Goal: Find specific page/section: Find specific page/section

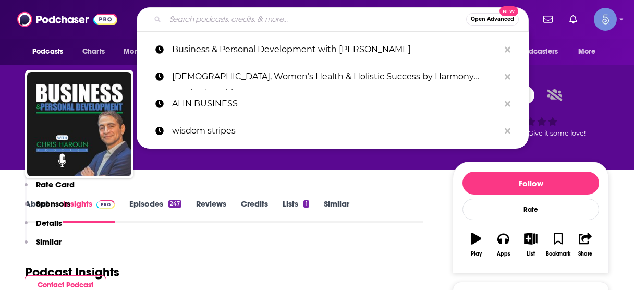
click at [279, 20] on input "Search podcasts, credits, & more..." at bounding box center [315, 19] width 301 height 17
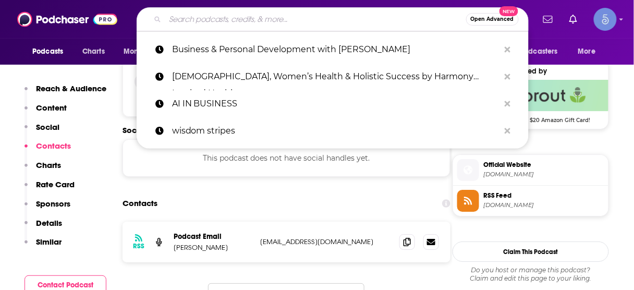
type input "School of Mentorship and Personal Development (SMPD)"
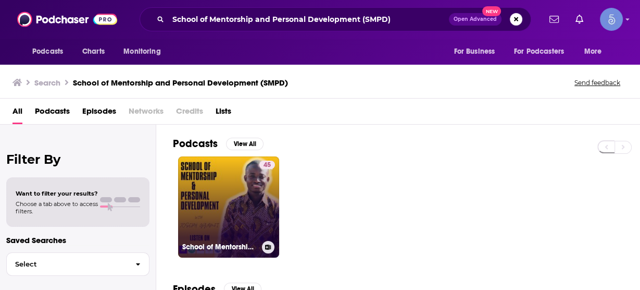
click at [247, 210] on link "45 School of Mentorship and Personal Development (SMPD)" at bounding box center [228, 206] width 101 height 101
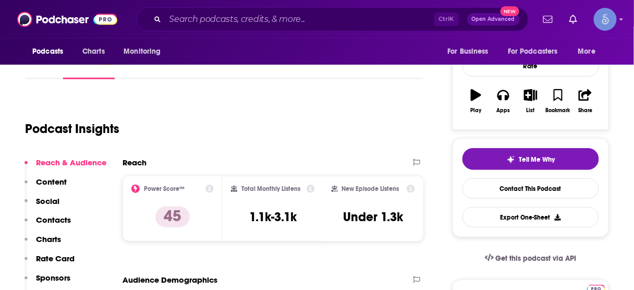
scroll to position [167, 0]
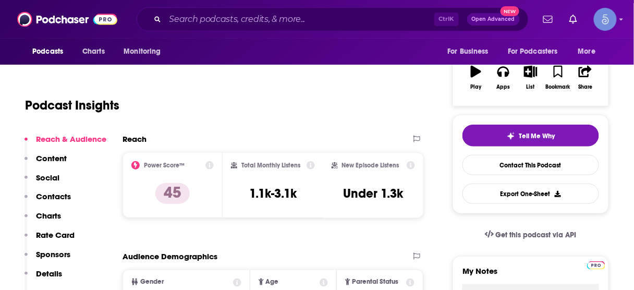
click at [65, 195] on p "Contacts" at bounding box center [53, 196] width 35 height 10
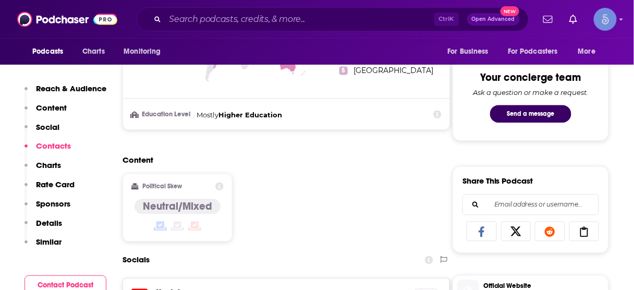
scroll to position [719, 0]
